Goal: Contribute content: Add original content to the website for others to see

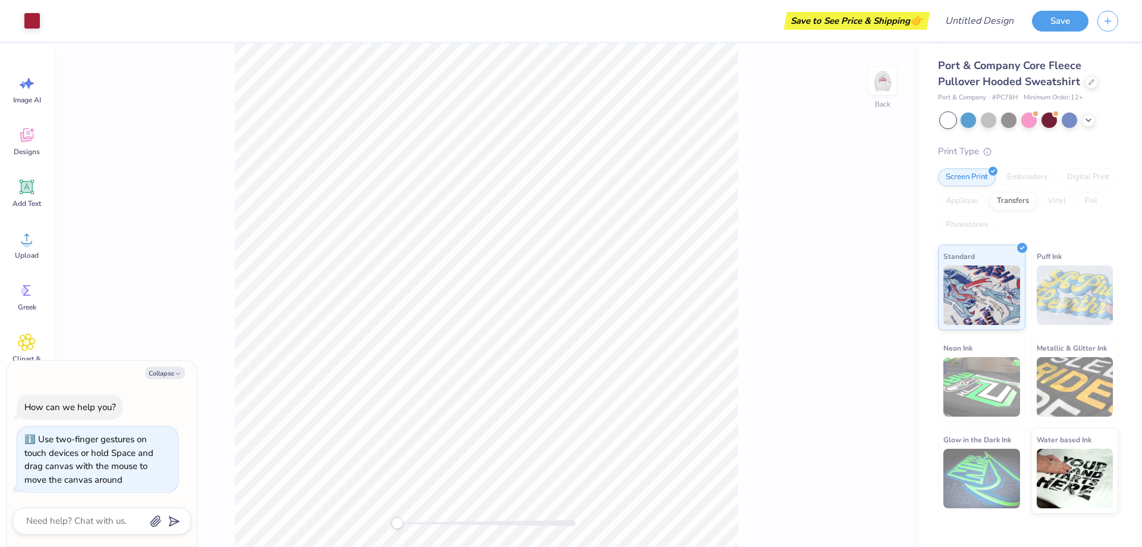
click at [369, 510] on div "Back" at bounding box center [486, 294] width 865 height 503
click at [884, 88] on img at bounding box center [883, 81] width 48 height 48
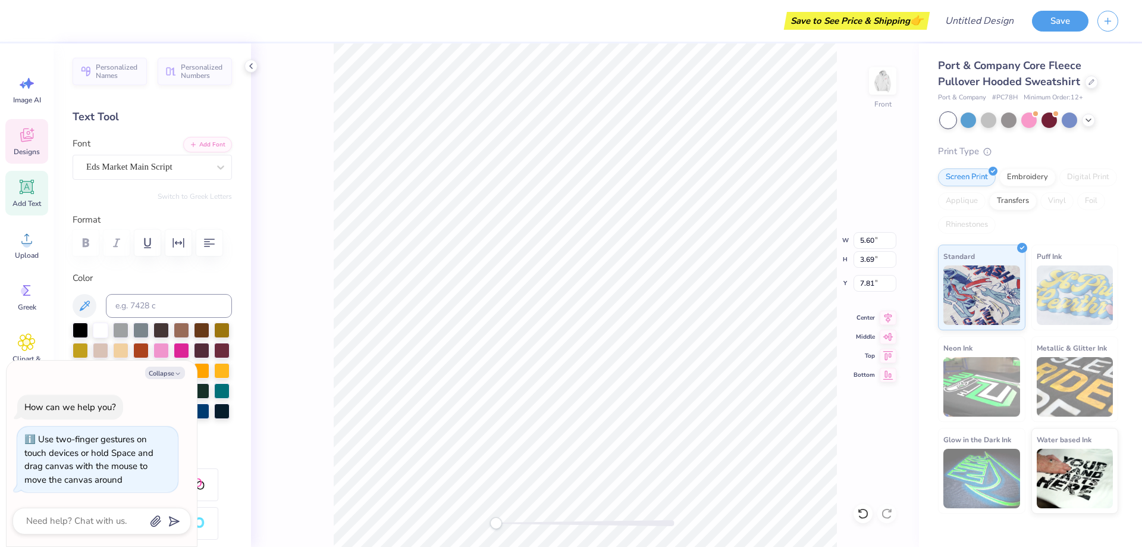
scroll to position [10, 2]
type textarea "x"
type textarea "BChi"
type textarea "x"
type textarea "BEChi"
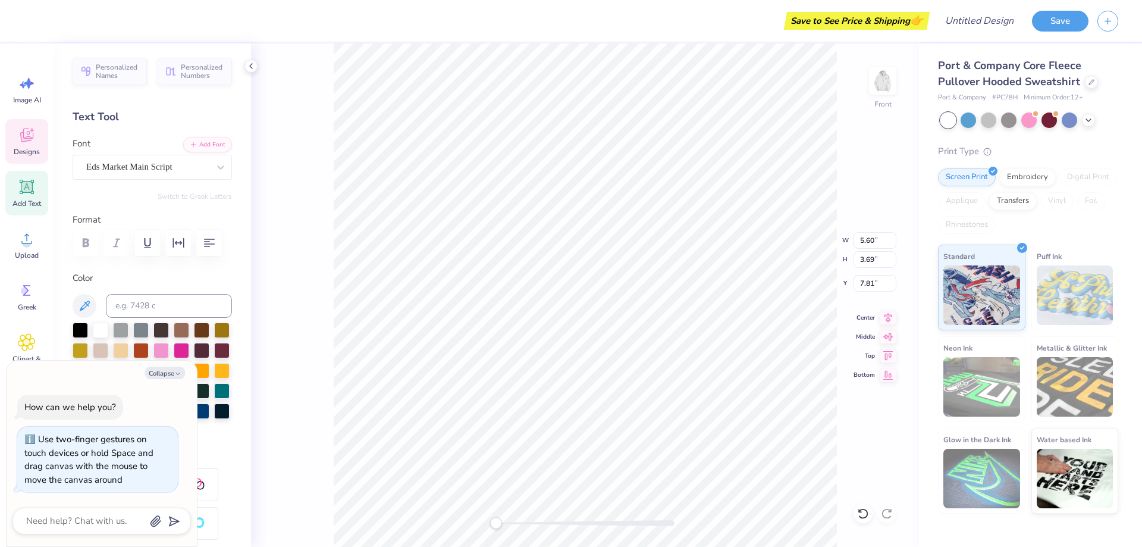
type textarea "x"
type textarea "BERChi"
type textarea "x"
type textarea "BEChi"
type textarea "x"
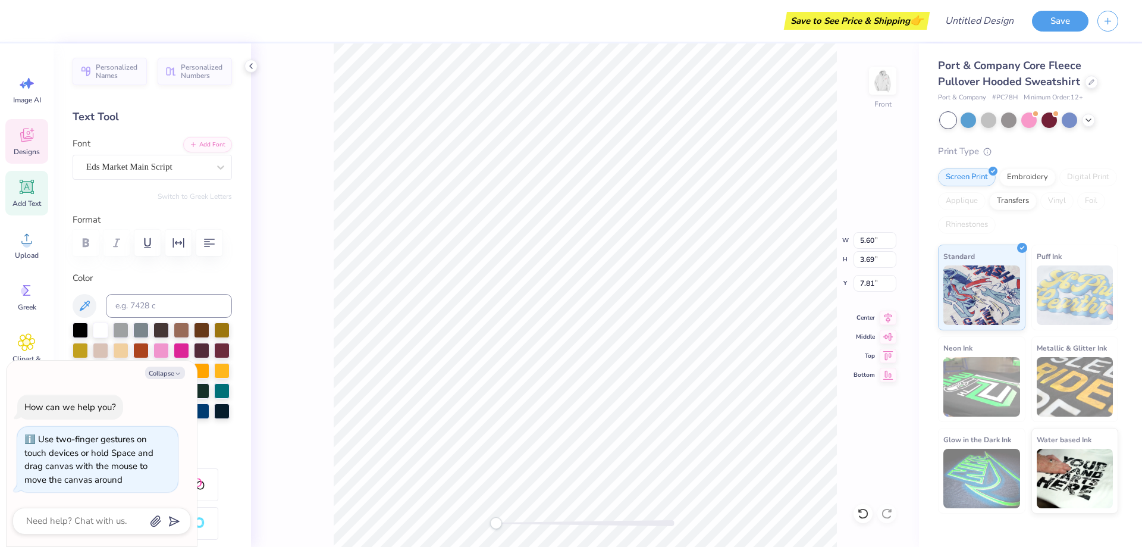
type textarea "BChi"
type textarea "x"
type textarea "BeChi"
type textarea "x"
type textarea "BerChi"
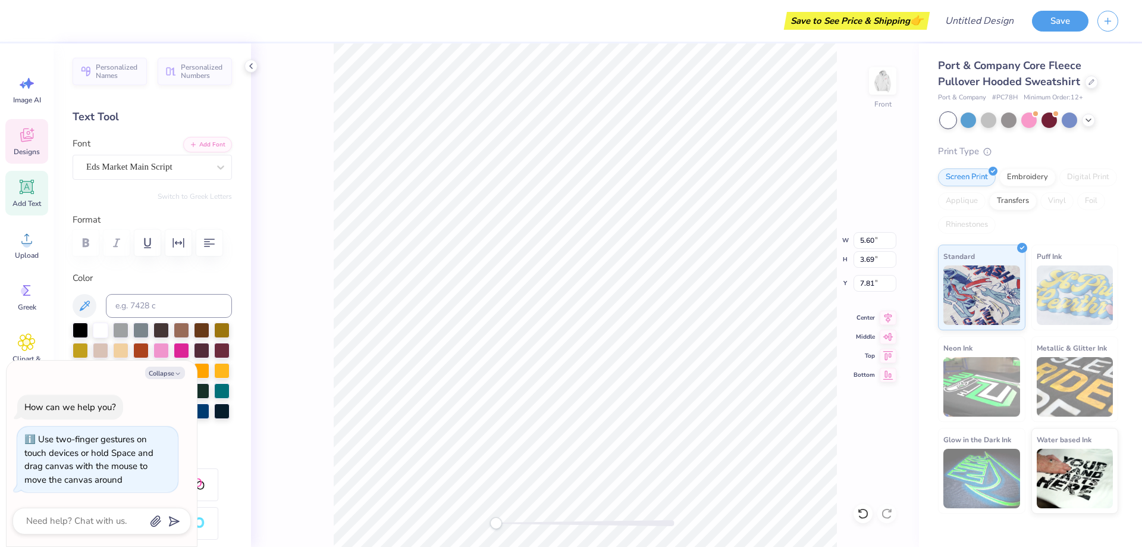
type textarea "x"
type textarea "BerknChi"
type textarea "x"
type textarea "BerknerChi"
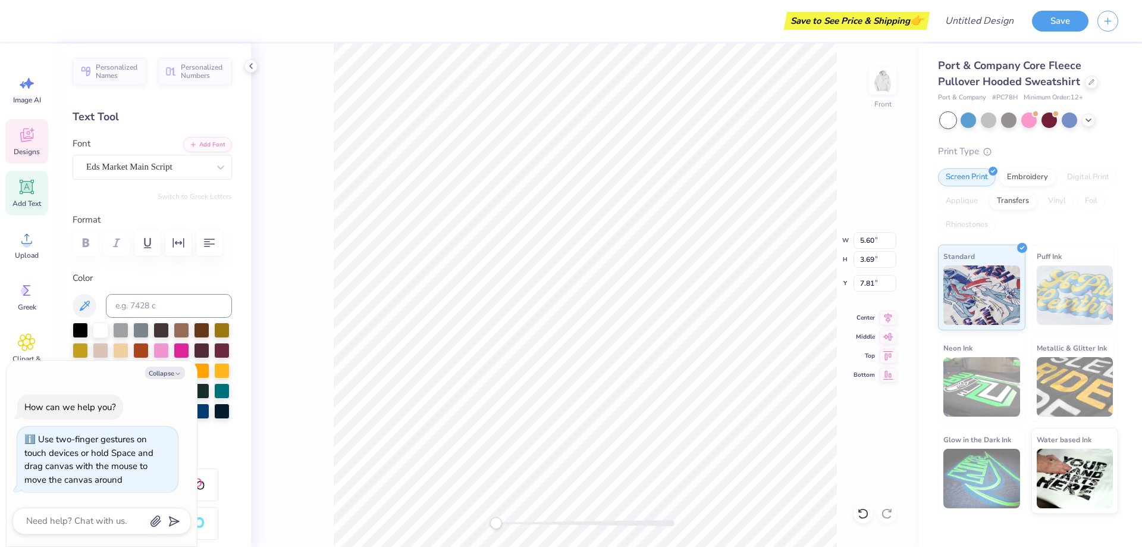
type textarea "x"
type textarea "BerknerChi"
type textarea "x"
type textarea "Berkner"
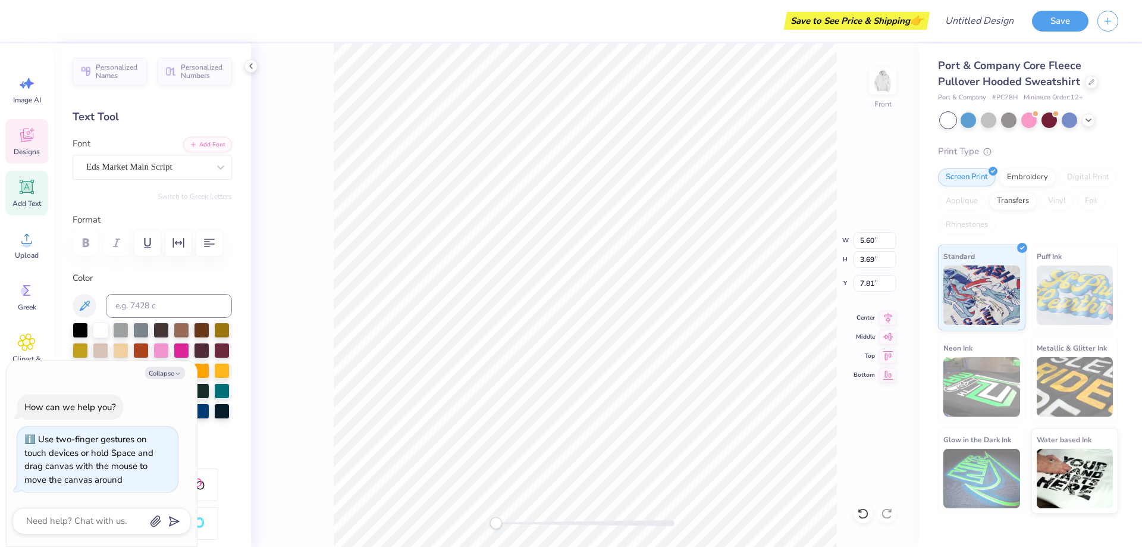
click at [820, 233] on div "Front W 5.60 5.60 " H 3.69 3.69 " Y 7.81 7.81 " Center Middle Top Bottom" at bounding box center [585, 294] width 668 height 503
type textarea "x"
type textarea "H"
type textarea "x"
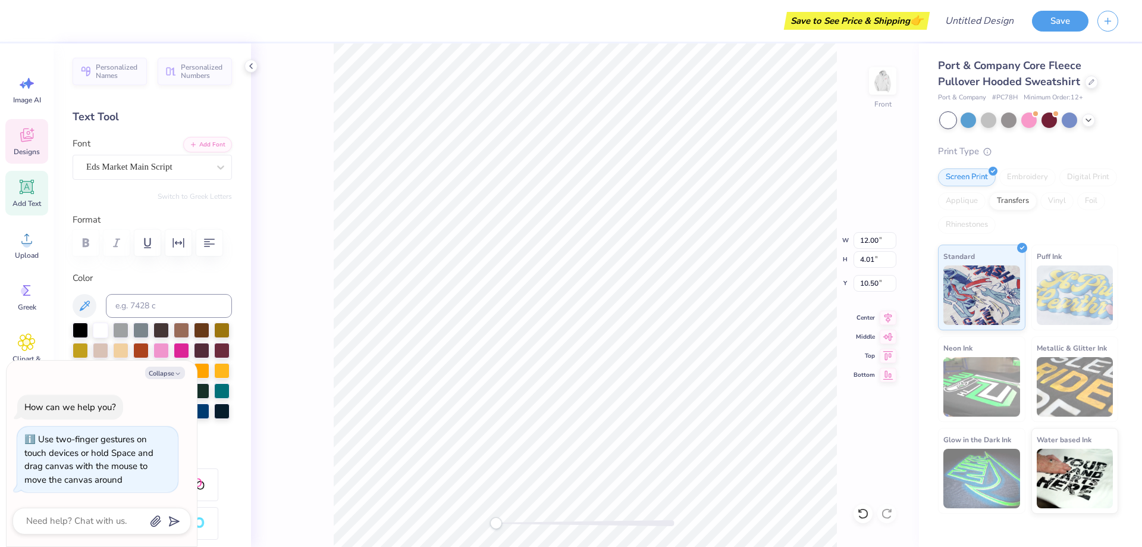
type textarea "Hi"
type textarea "x"
type textarea "Hig"
type textarea "x"
type textarea "High"
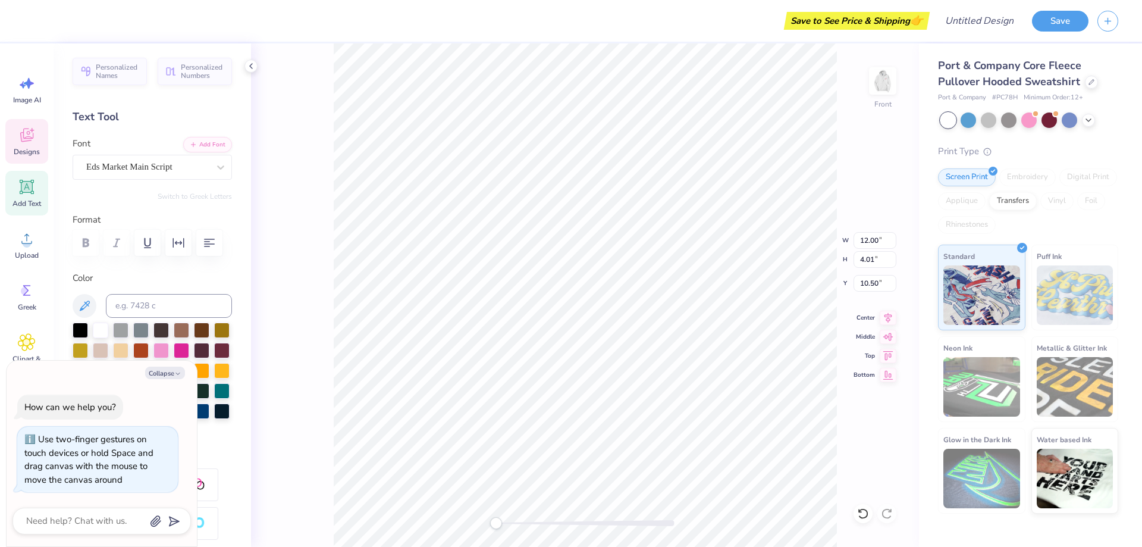
scroll to position [10, 2]
type textarea "x"
type input "12.95"
type input "3.93"
type input "7.69"
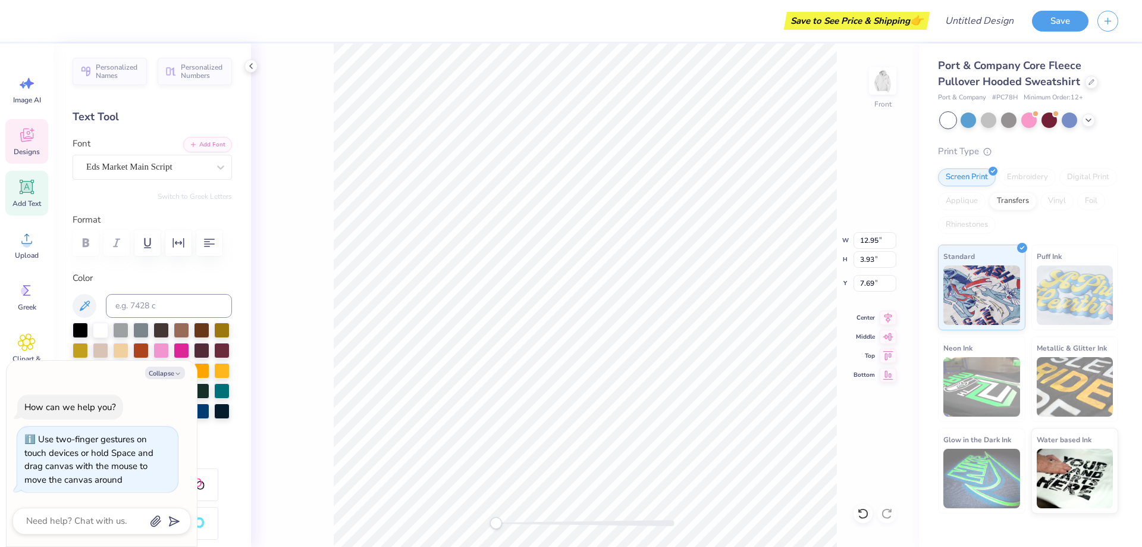
scroll to position [10, 1]
type textarea "x"
type textarea "w"
type textarea "x"
type textarea "wi"
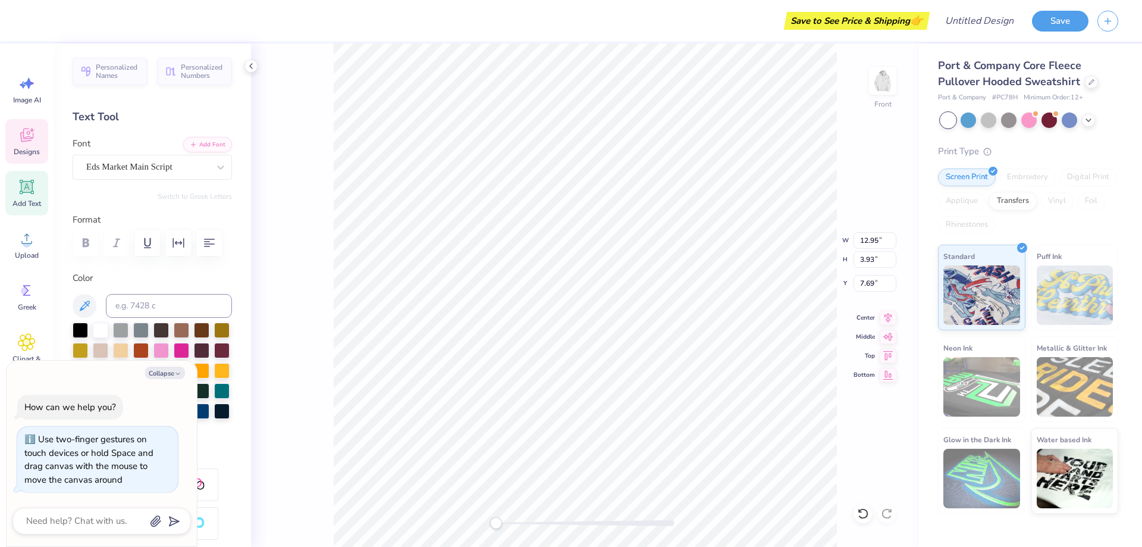
type textarea "x"
type textarea "wit"
type textarea "x"
type textarea "with"
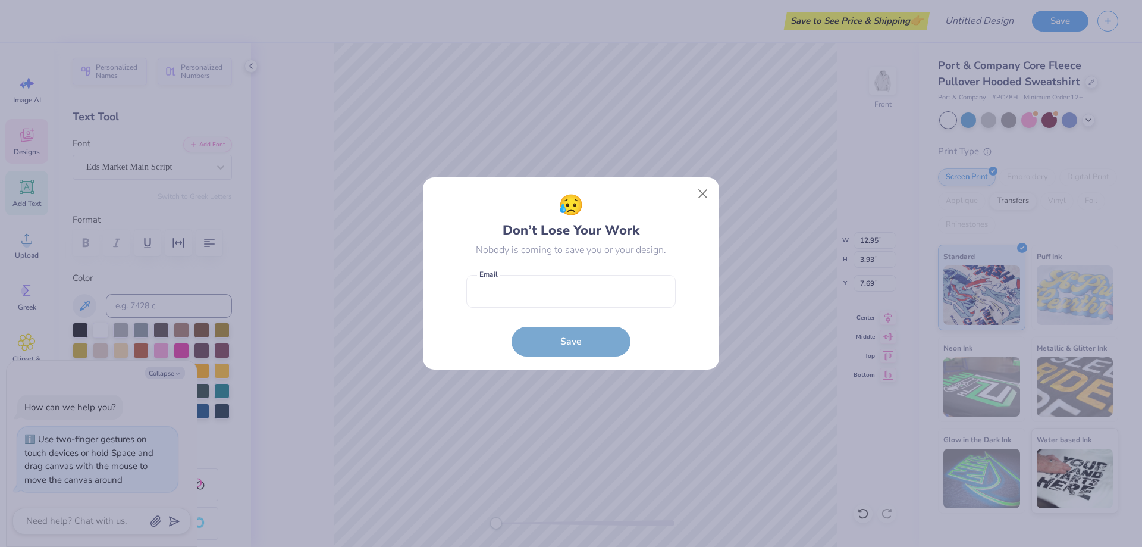
type textarea "x"
